Goal: Check status: Check status

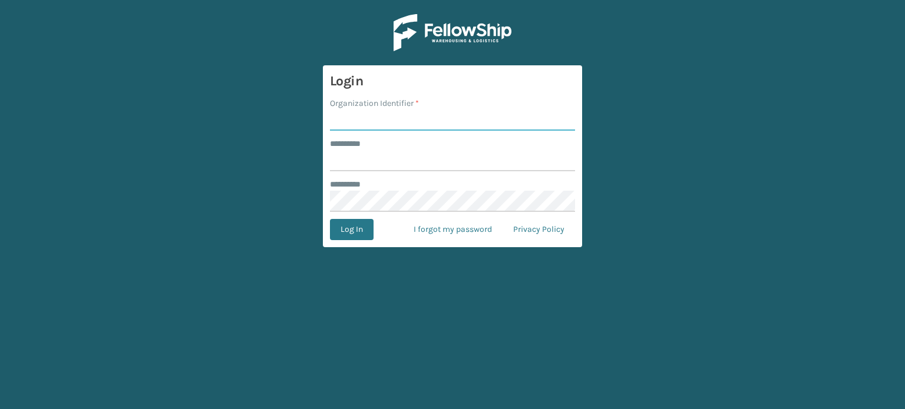
click at [459, 119] on input "Organization Identifier *" at bounding box center [452, 120] width 245 height 21
type input "SuperAdminOrganization"
click at [421, 154] on input "******** *" at bounding box center [452, 160] width 245 height 21
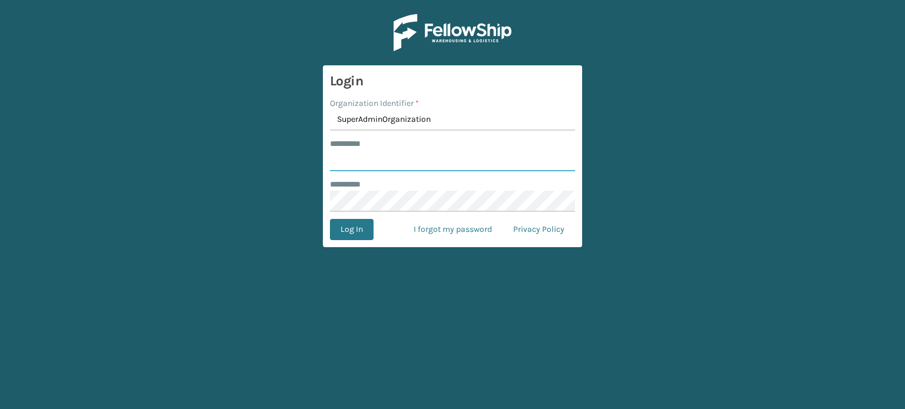
type input "******"
click at [355, 227] on button "Log In" at bounding box center [352, 229] width 44 height 21
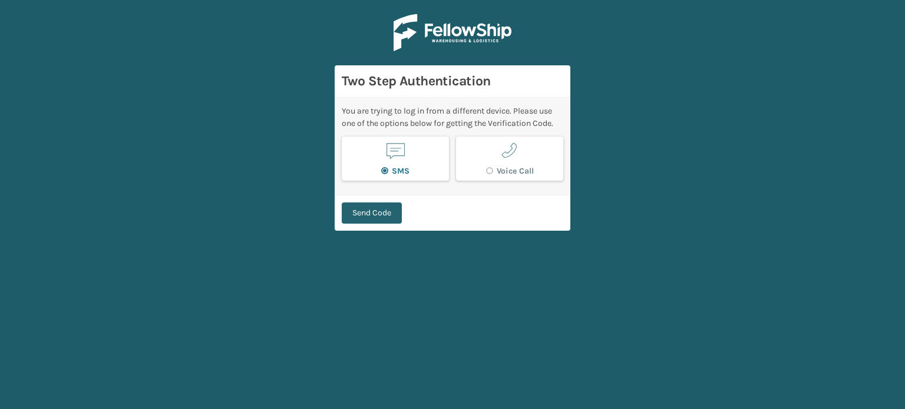
click at [364, 219] on button "Send Code" at bounding box center [372, 213] width 60 height 21
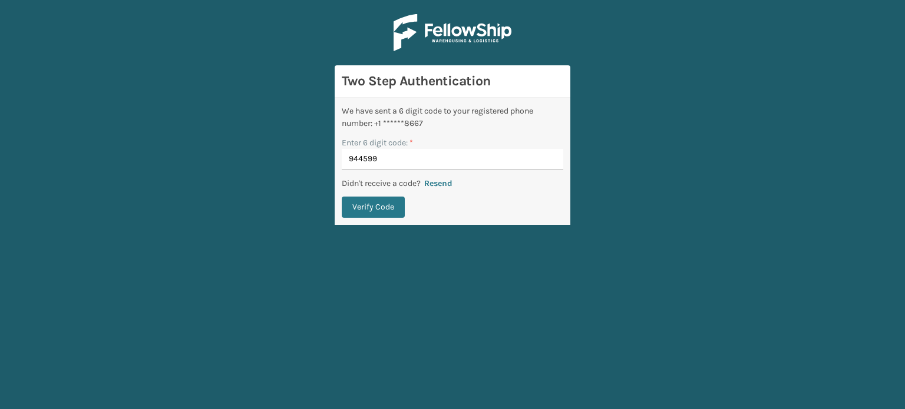
type input "944599"
click at [342, 197] on button "Verify Code" at bounding box center [373, 207] width 63 height 21
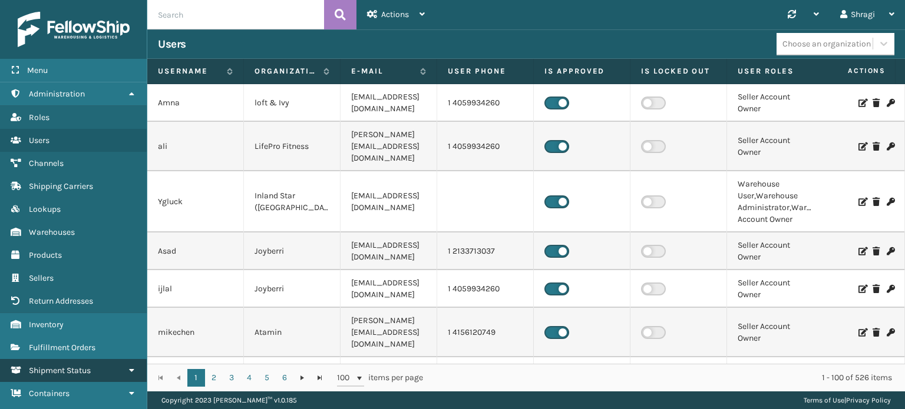
click at [95, 362] on link "Shipment Status" at bounding box center [73, 370] width 147 height 23
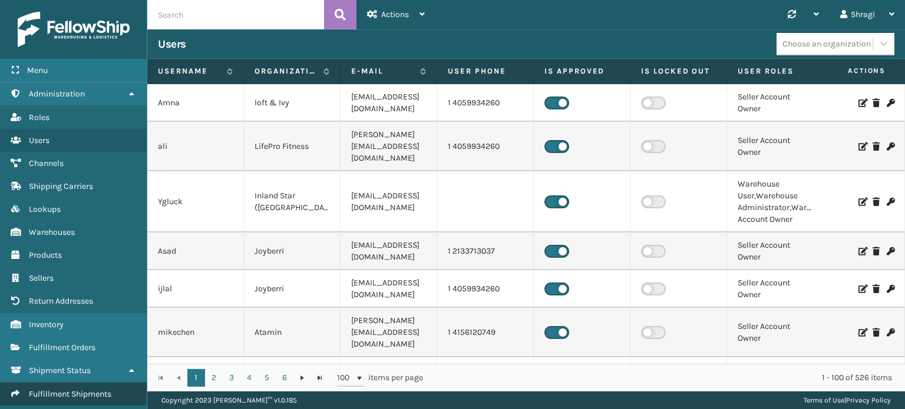
click at [58, 396] on span "Fulfillment Shipments" at bounding box center [70, 394] width 82 height 10
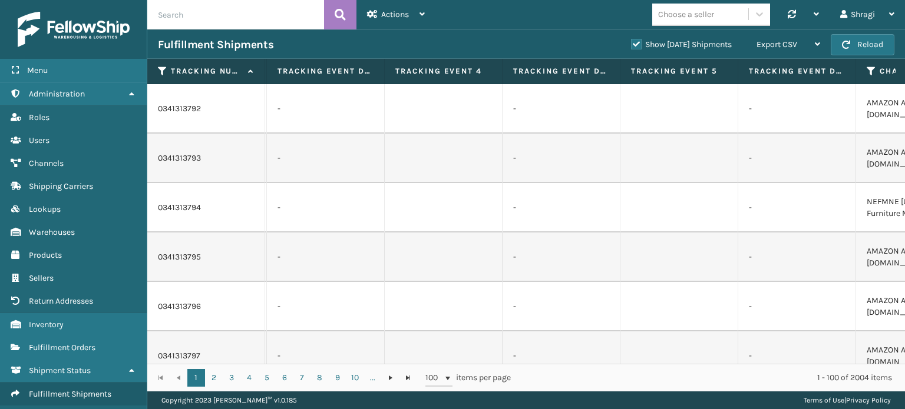
scroll to position [0, 2208]
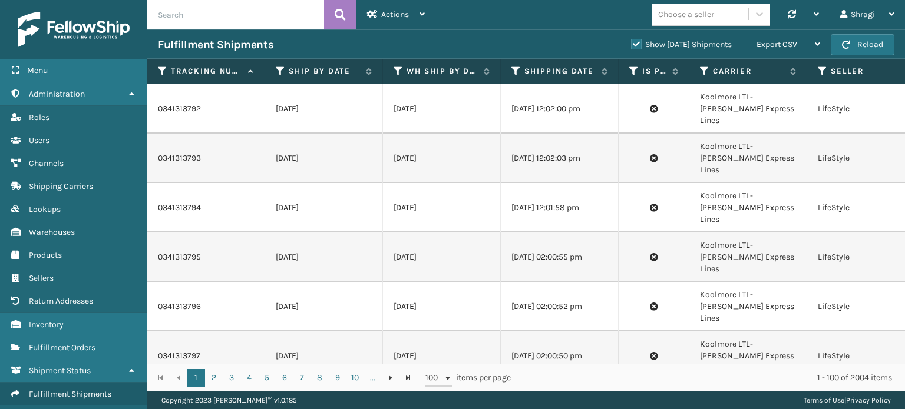
click at [587, 114] on td "[DATE] 12:02:00 pm" at bounding box center [560, 108] width 118 height 49
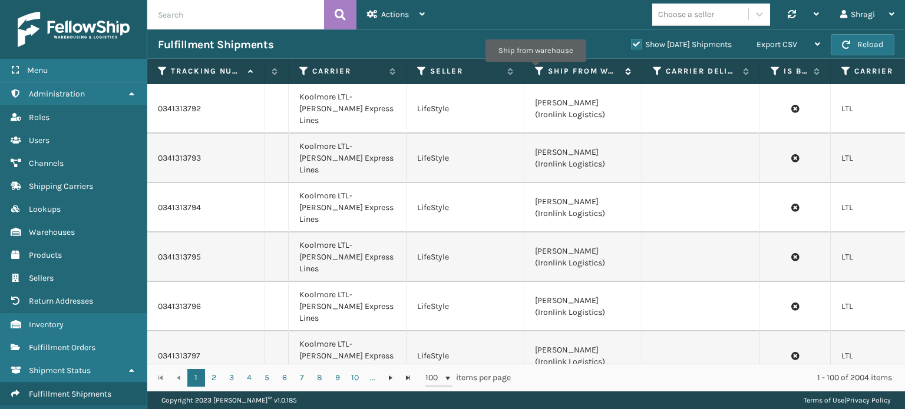
click at [536, 70] on icon at bounding box center [539, 71] width 9 height 11
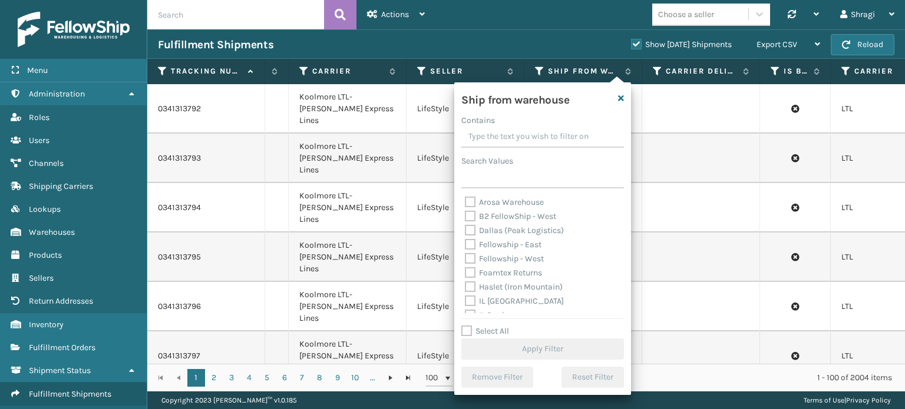
click at [503, 233] on label "Dallas (Peak Logistics)" at bounding box center [514, 231] width 99 height 10
click at [465, 232] on input "Dallas (Peak Logistics)" at bounding box center [465, 228] width 1 height 8
checkbox input "true"
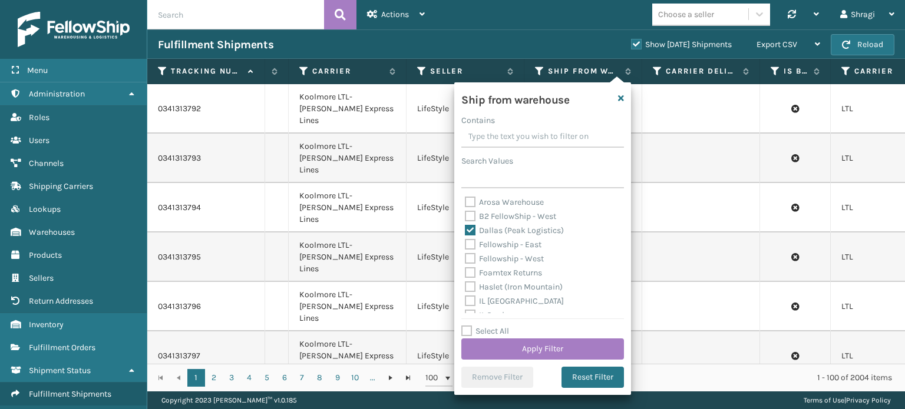
click at [491, 254] on div "Fellowship - West" at bounding box center [543, 259] width 156 height 14
click at [486, 266] on div "Foamtex Returns" at bounding box center [543, 273] width 156 height 14
click at [487, 256] on label "Fellowship - West" at bounding box center [504, 259] width 79 height 10
click at [465, 256] on input "Fellowship - West" at bounding box center [465, 256] width 1 height 8
checkbox input "true"
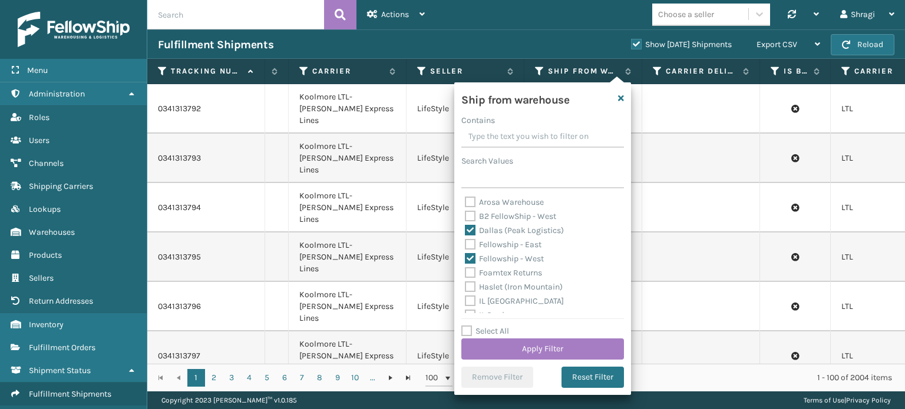
click at [486, 240] on label "Fellowship - East" at bounding box center [503, 245] width 77 height 10
click at [465, 240] on input "Fellowship - East" at bounding box center [465, 242] width 1 height 8
checkbox input "true"
click at [491, 292] on label "Haslet (Iron Mountain)" at bounding box center [514, 287] width 98 height 10
click at [465, 288] on input "Haslet (Iron Mountain)" at bounding box center [465, 284] width 1 height 8
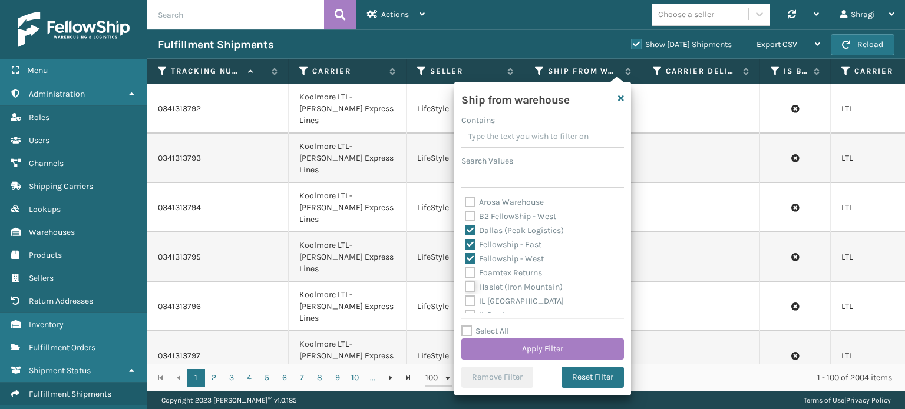
checkbox input "true"
click at [474, 276] on label "TFM" at bounding box center [479, 278] width 29 height 10
click at [465, 276] on input "TFM" at bounding box center [465, 275] width 1 height 8
checkbox input "true"
click at [494, 247] on label "SleepGeekz Warehouse" at bounding box center [515, 250] width 100 height 10
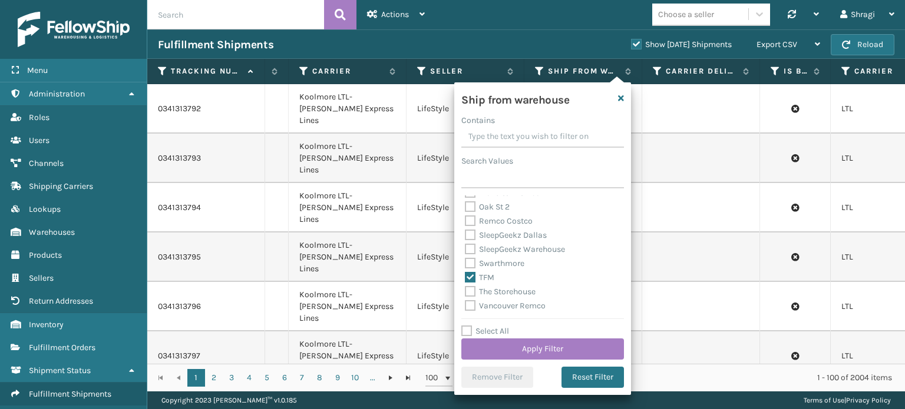
click at [465, 247] on input "SleepGeekz Warehouse" at bounding box center [465, 247] width 1 height 8
checkbox input "true"
click at [489, 235] on label "[PERSON_NAME]" at bounding box center [504, 231] width 78 height 10
click at [465, 232] on input "[PERSON_NAME]" at bounding box center [465, 228] width 1 height 8
checkbox input "true"
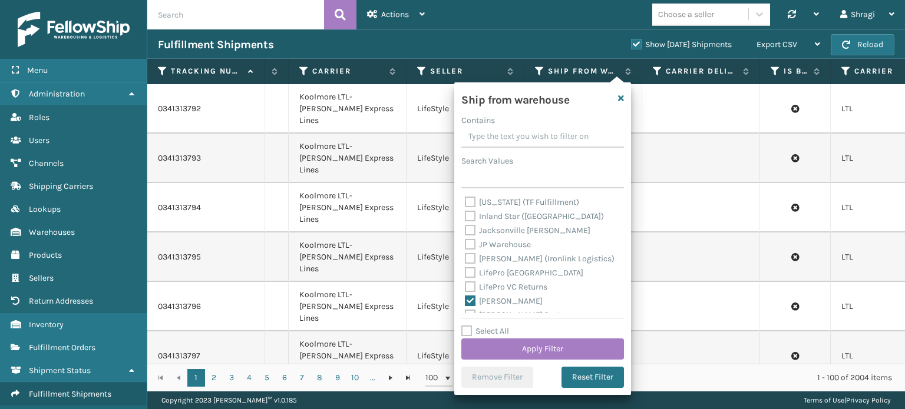
click at [553, 201] on label "[US_STATE] (TF Fulfillment)" at bounding box center [522, 202] width 114 height 10
click at [465, 201] on input "[US_STATE] (TF Fulfillment)" at bounding box center [465, 200] width 1 height 8
checkbox input "true"
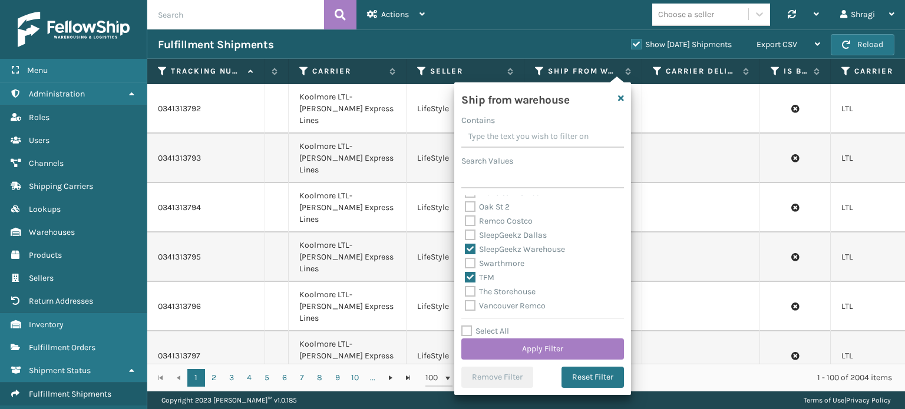
click at [624, 197] on div "Ship from warehouse Contains Search Values Arosa Warehouse B2 FellowShip - [GEO…" at bounding box center [542, 238] width 177 height 313
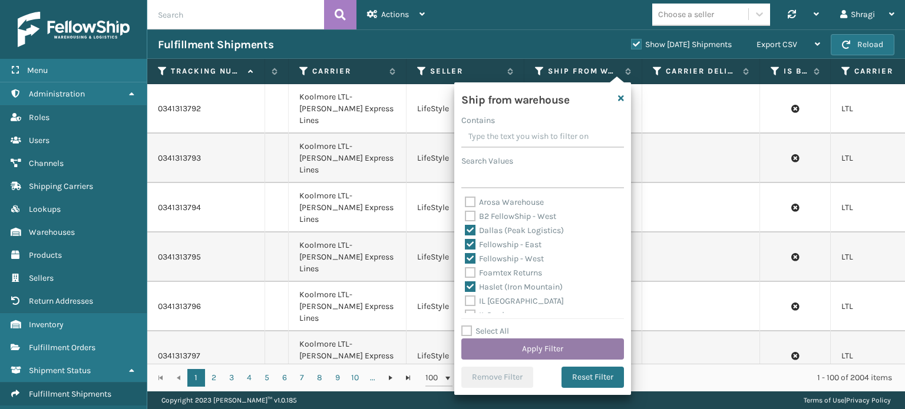
click at [593, 354] on button "Apply Filter" at bounding box center [542, 349] width 163 height 21
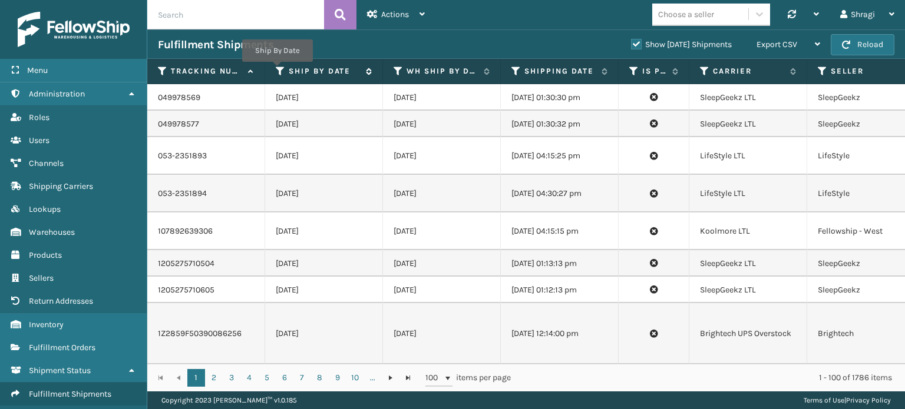
click at [277, 70] on icon at bounding box center [280, 71] width 9 height 11
click at [512, 73] on icon at bounding box center [515, 71] width 9 height 11
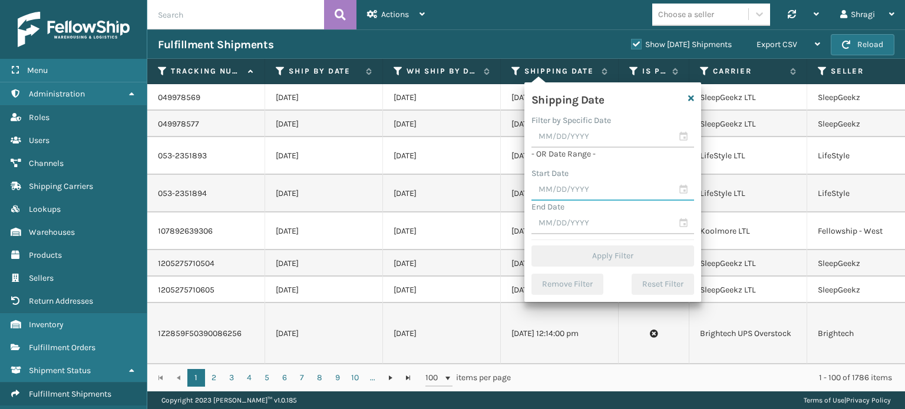
click at [554, 193] on input "text" at bounding box center [612, 190] width 163 height 21
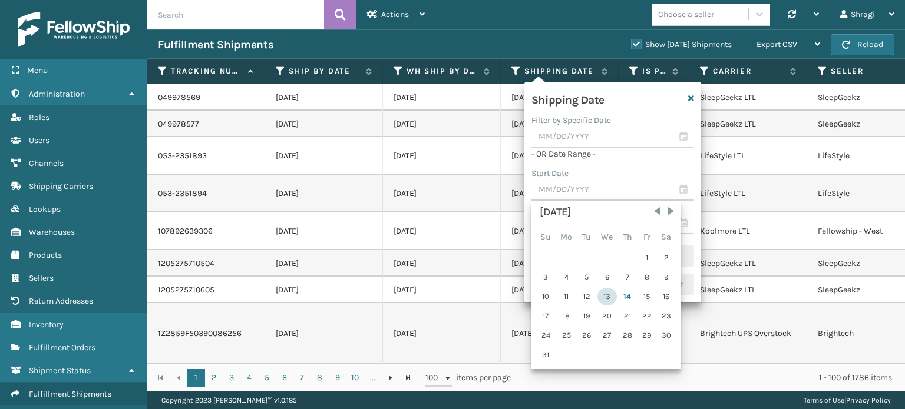
click at [602, 294] on div "13" at bounding box center [606, 297] width 19 height 18
type input "[DATE]"
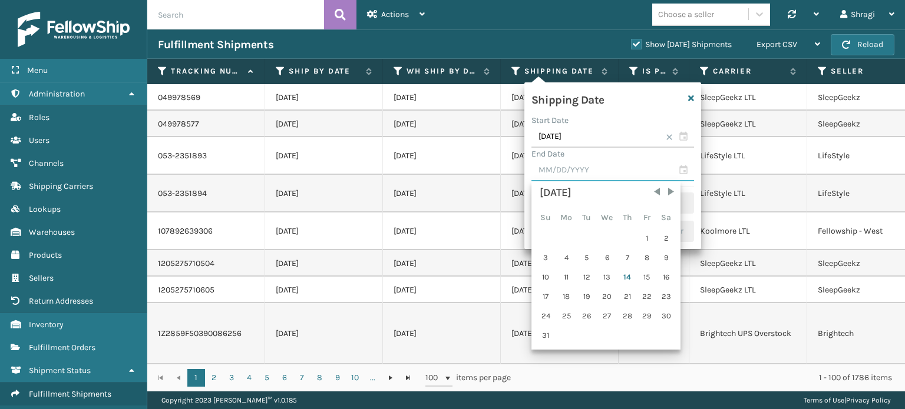
click at [566, 175] on input "text" at bounding box center [612, 170] width 163 height 21
click at [609, 279] on div "13" at bounding box center [606, 278] width 19 height 18
type input "[DATE]"
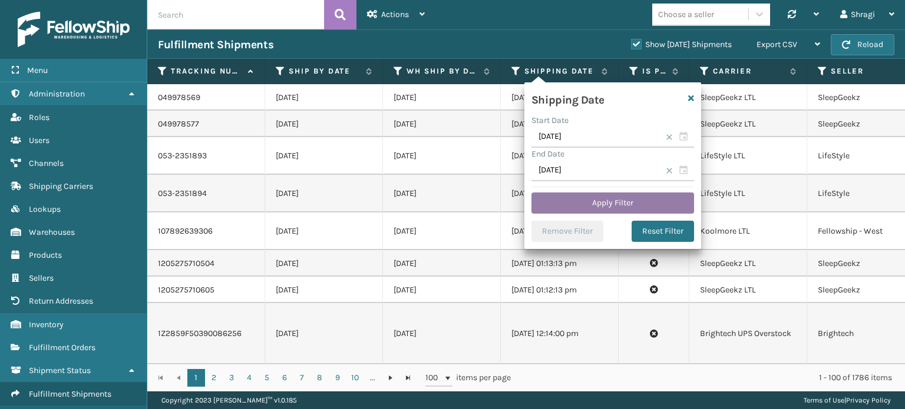
click at [589, 207] on button "Apply Filter" at bounding box center [612, 203] width 163 height 21
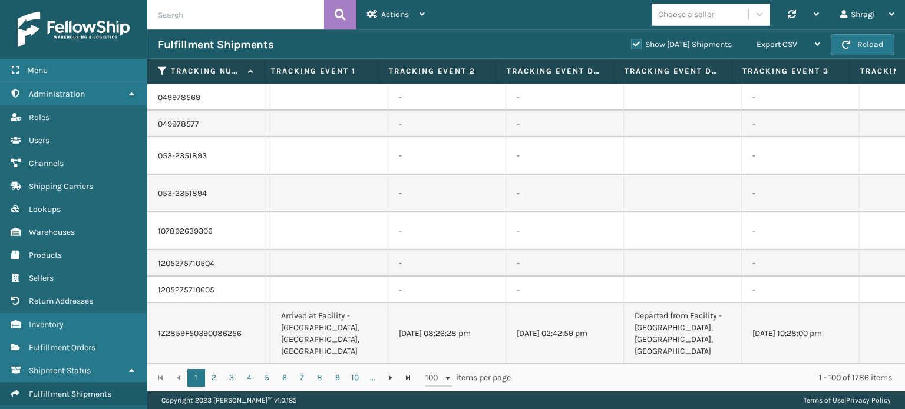
scroll to position [0, 1687]
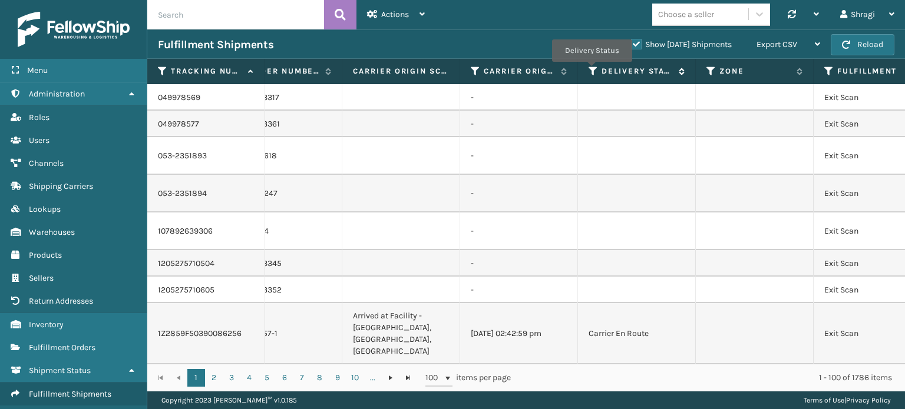
click at [591, 70] on icon at bounding box center [593, 71] width 9 height 11
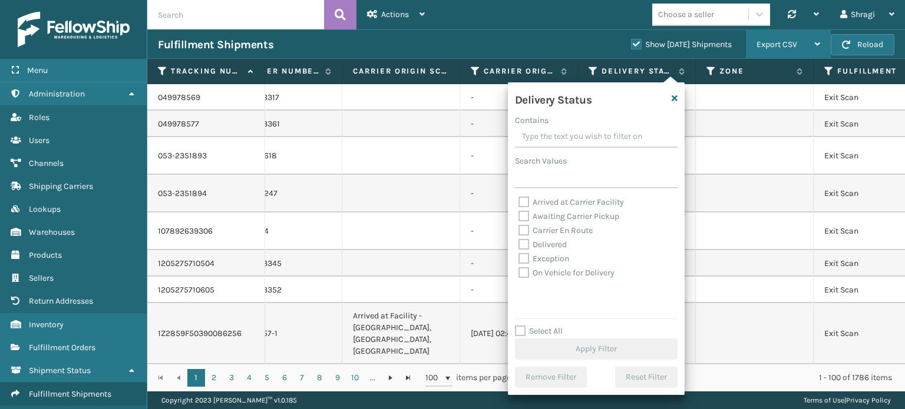
click at [788, 47] on span "Export CSV" at bounding box center [777, 44] width 41 height 10
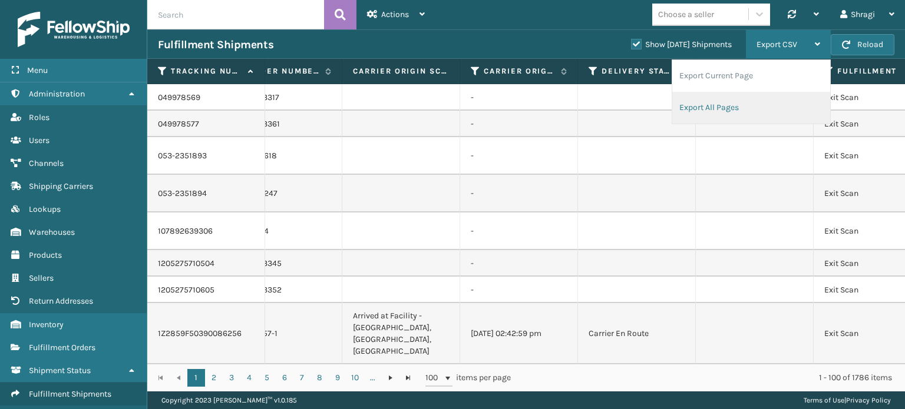
click at [752, 111] on li "Export All Pages" at bounding box center [751, 108] width 158 height 32
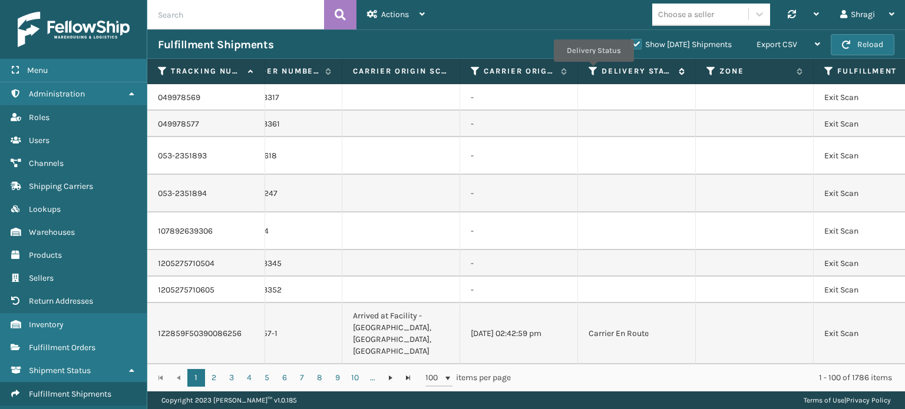
click at [593, 70] on icon at bounding box center [593, 71] width 9 height 11
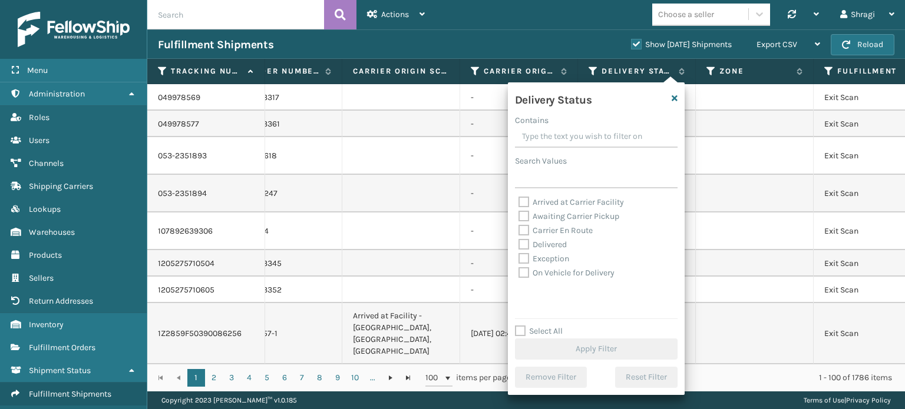
click at [554, 211] on div "Awaiting Carrier Pickup" at bounding box center [596, 217] width 156 height 14
click at [550, 219] on label "Awaiting Carrier Pickup" at bounding box center [568, 217] width 101 height 10
click at [519, 217] on input "Awaiting Carrier Pickup" at bounding box center [518, 214] width 1 height 8
checkbox input "true"
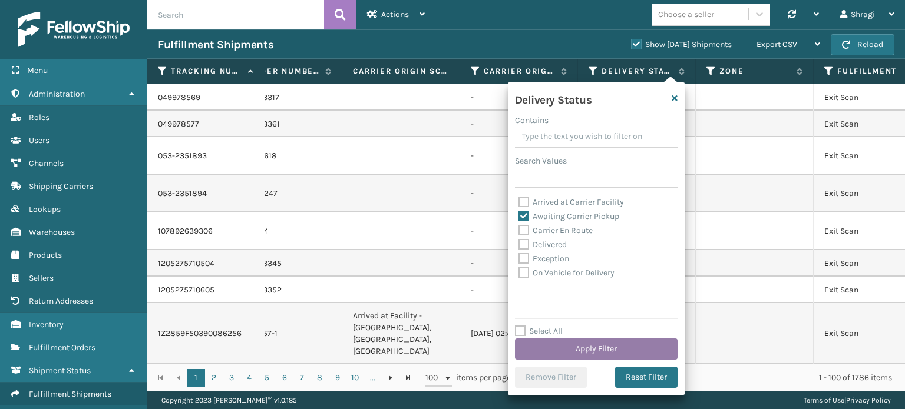
click at [563, 343] on button "Apply Filter" at bounding box center [596, 349] width 163 height 21
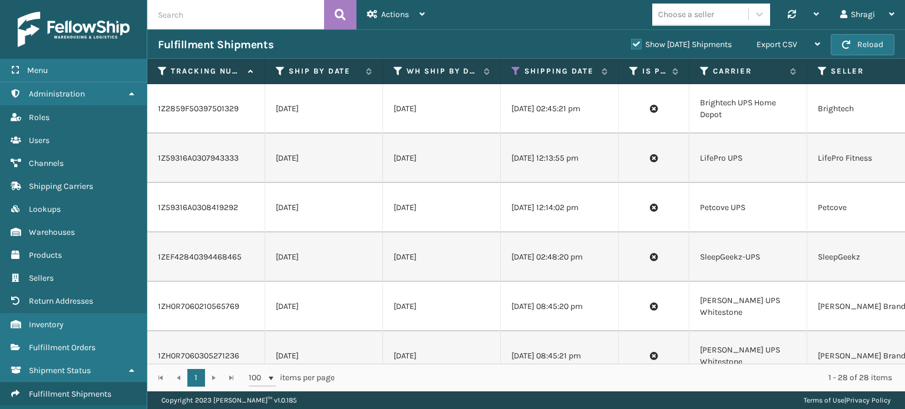
click at [375, 240] on td "[DATE]" at bounding box center [324, 257] width 118 height 49
